Goal: Task Accomplishment & Management: Use online tool/utility

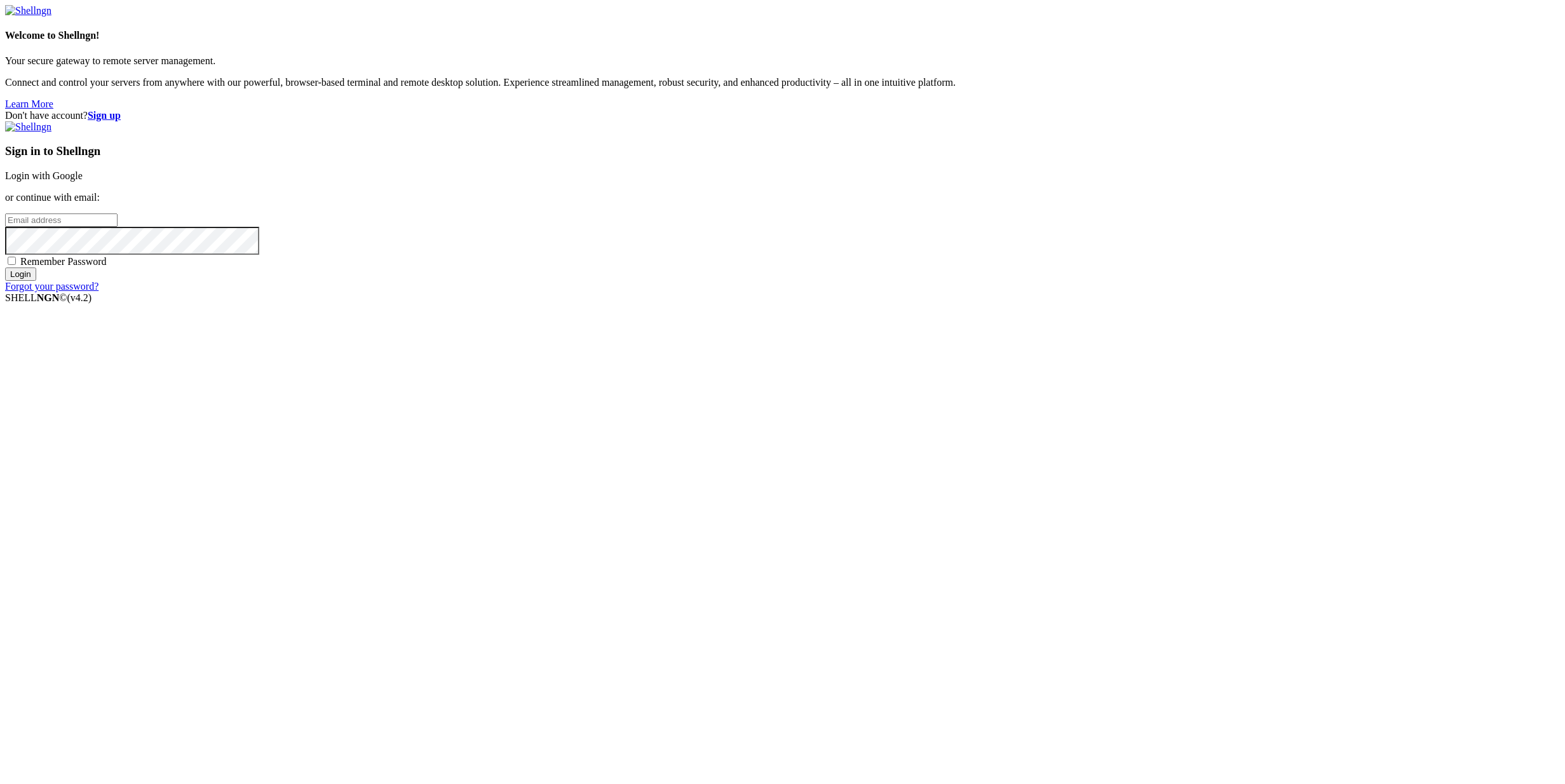
click at [82, 181] on link "Login with Google" at bounding box center [44, 176] width 78 height 11
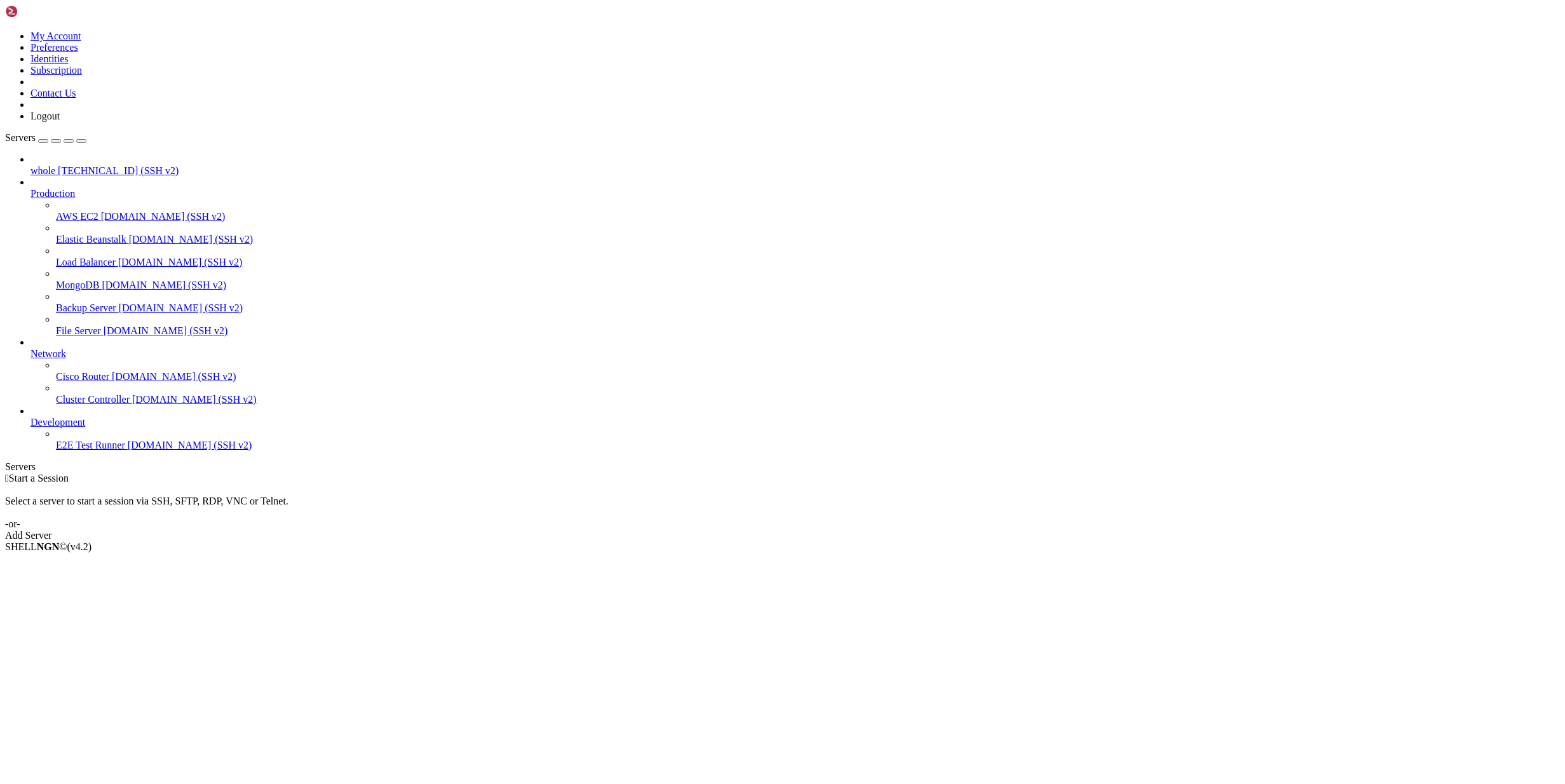
click at [81, 165] on span "[TECHNICAL_ID] (SSH v2)" at bounding box center [118, 170] width 121 height 11
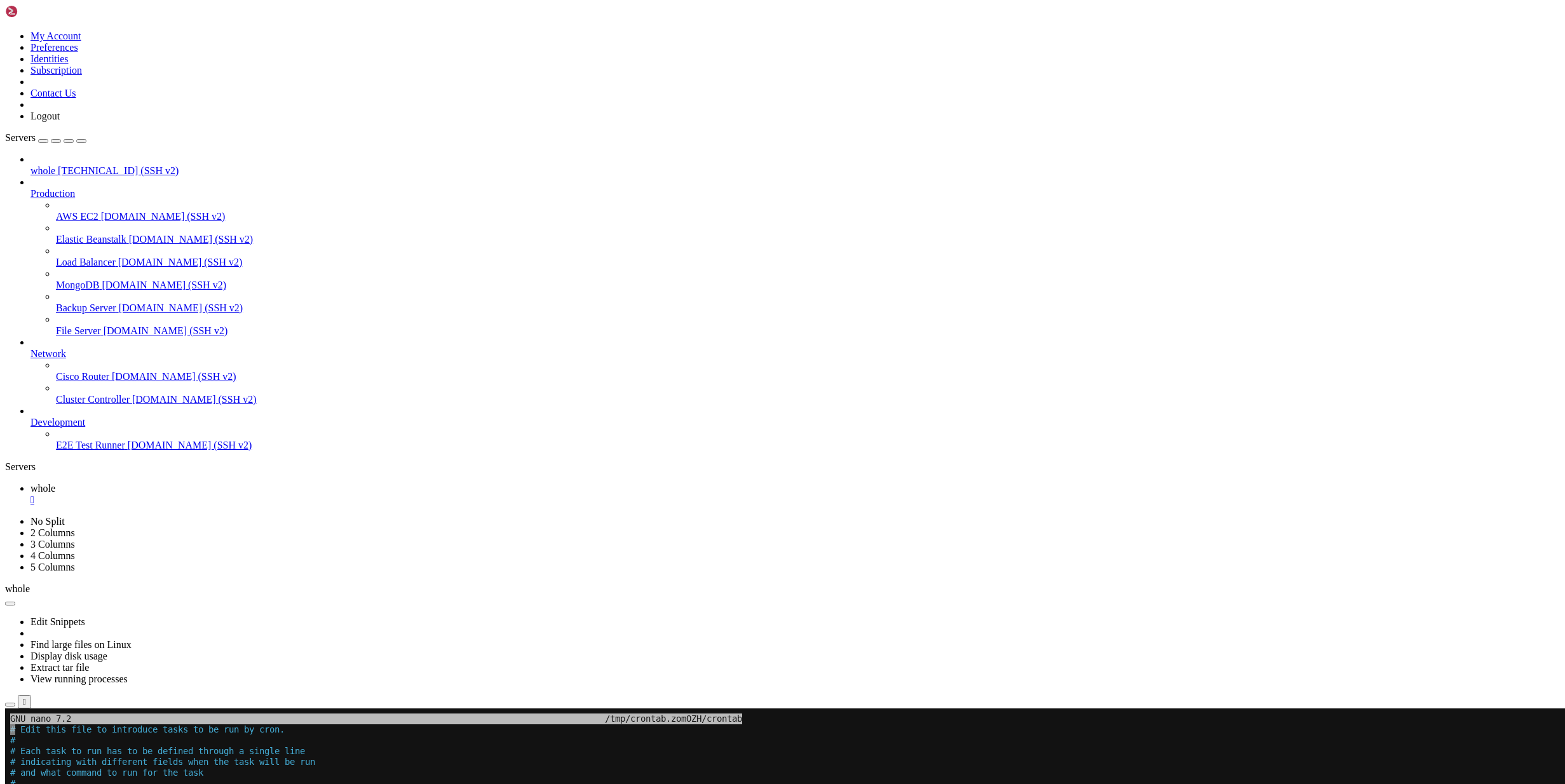
drag, startPoint x: 9, startPoint y: 999, endPoint x: 627, endPoint y: 1088, distance: 624.4
